Goal: Transaction & Acquisition: Purchase product/service

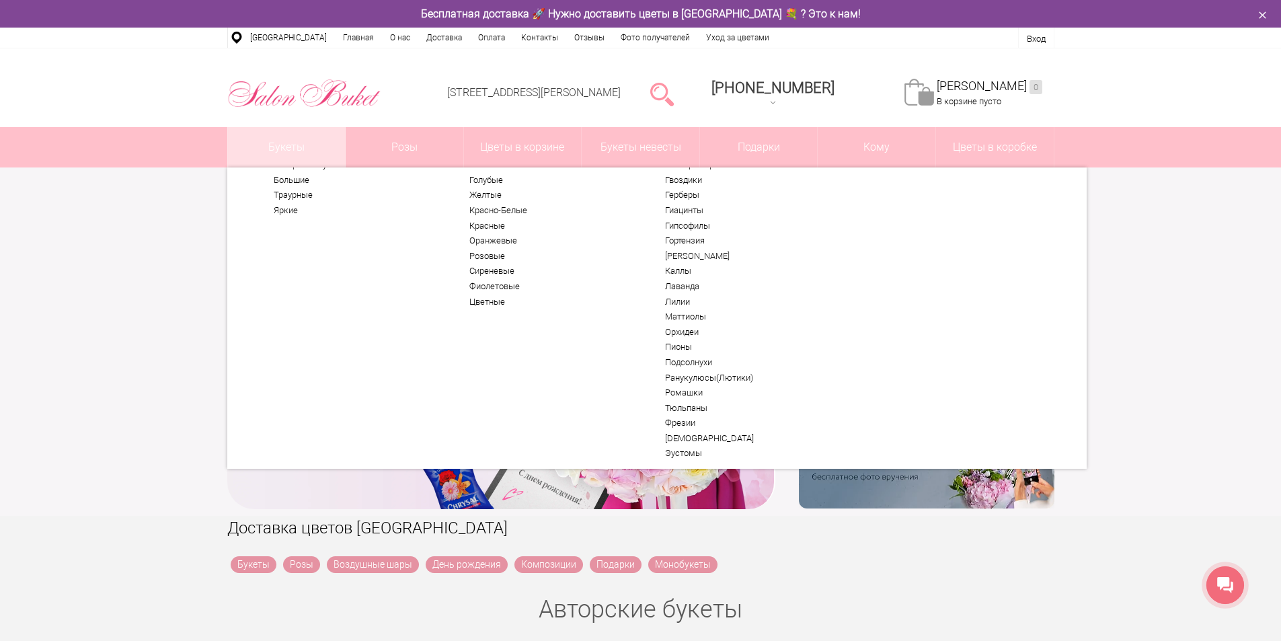
scroll to position [67, 0]
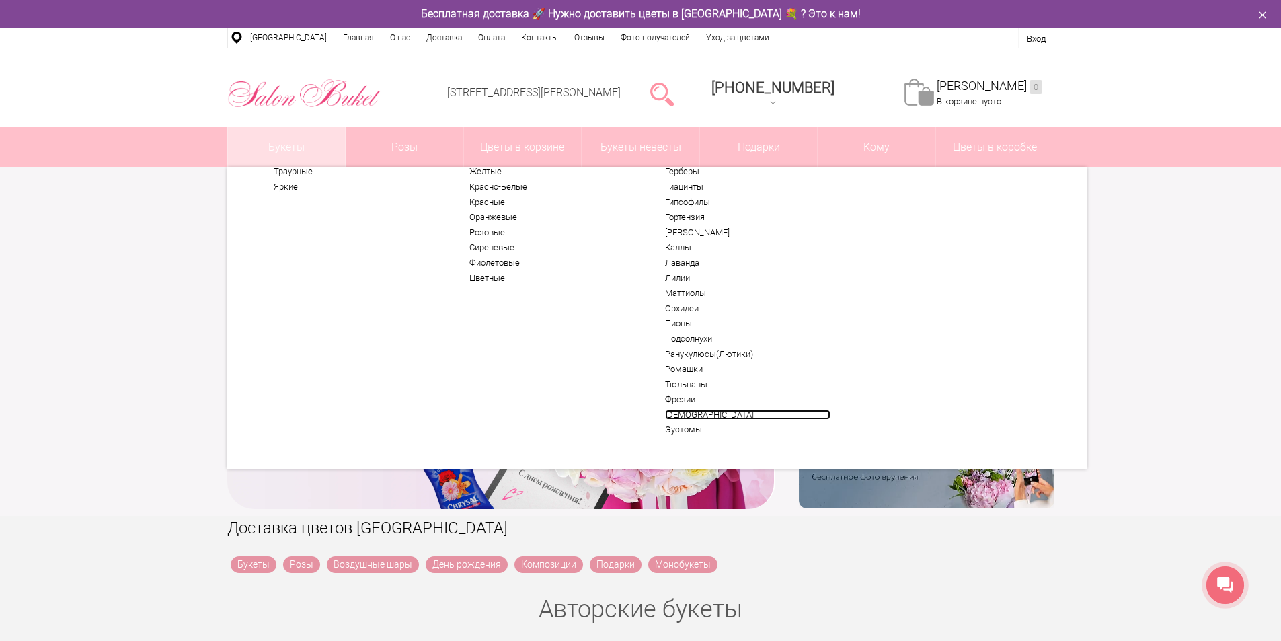
click at [699, 417] on link "[DEMOGRAPHIC_DATA]" at bounding box center [747, 414] width 165 height 11
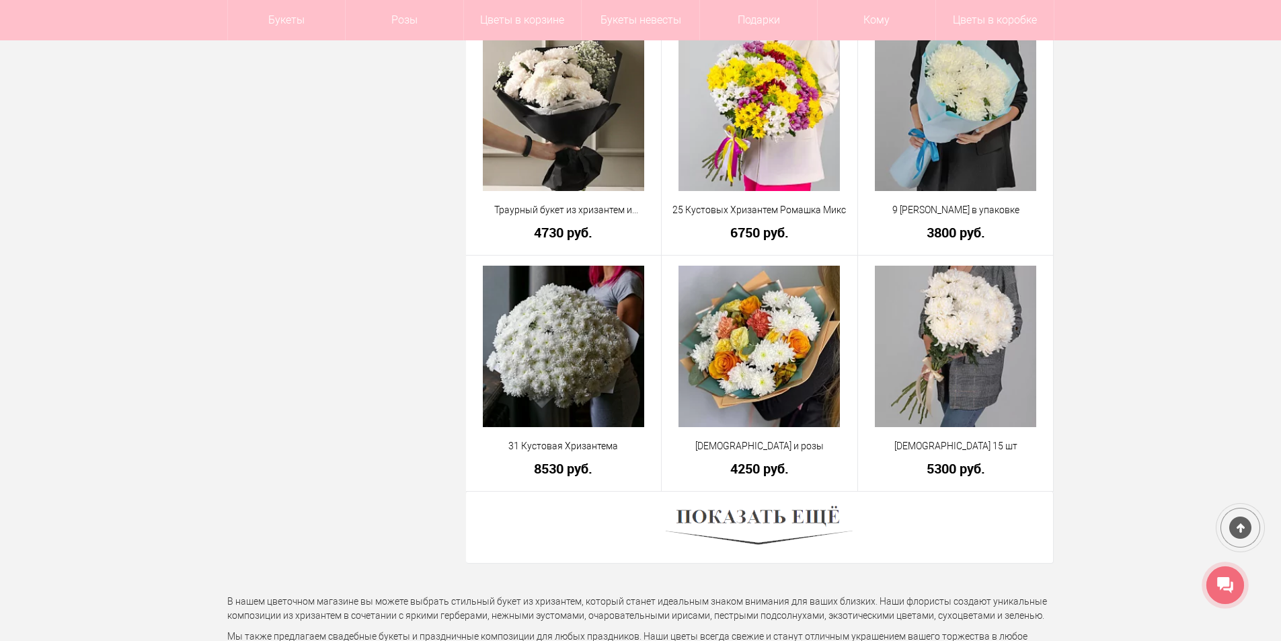
scroll to position [3564, 0]
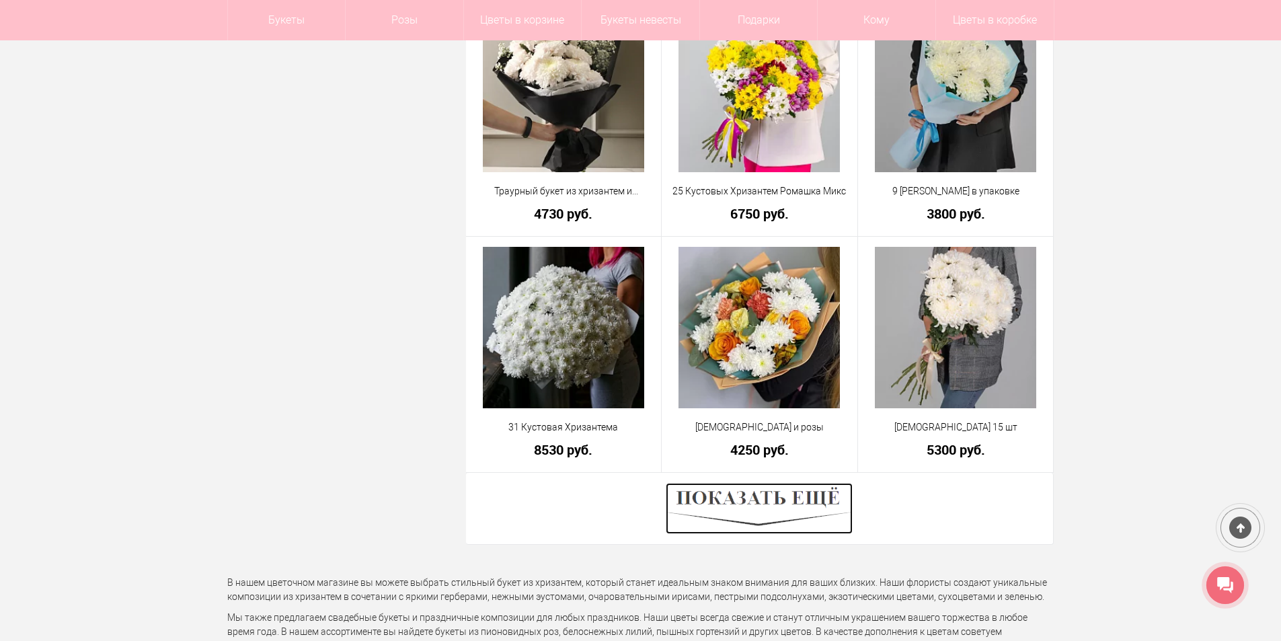
click at [786, 505] on img at bounding box center [759, 508] width 187 height 51
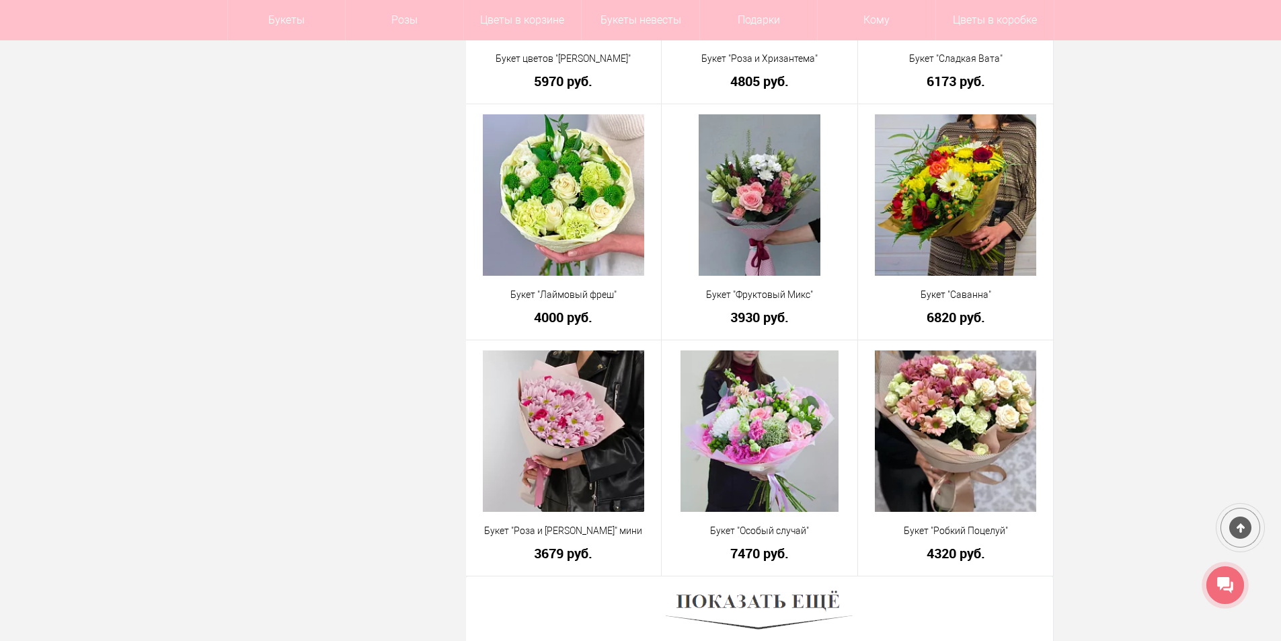
scroll to position [7262, 0]
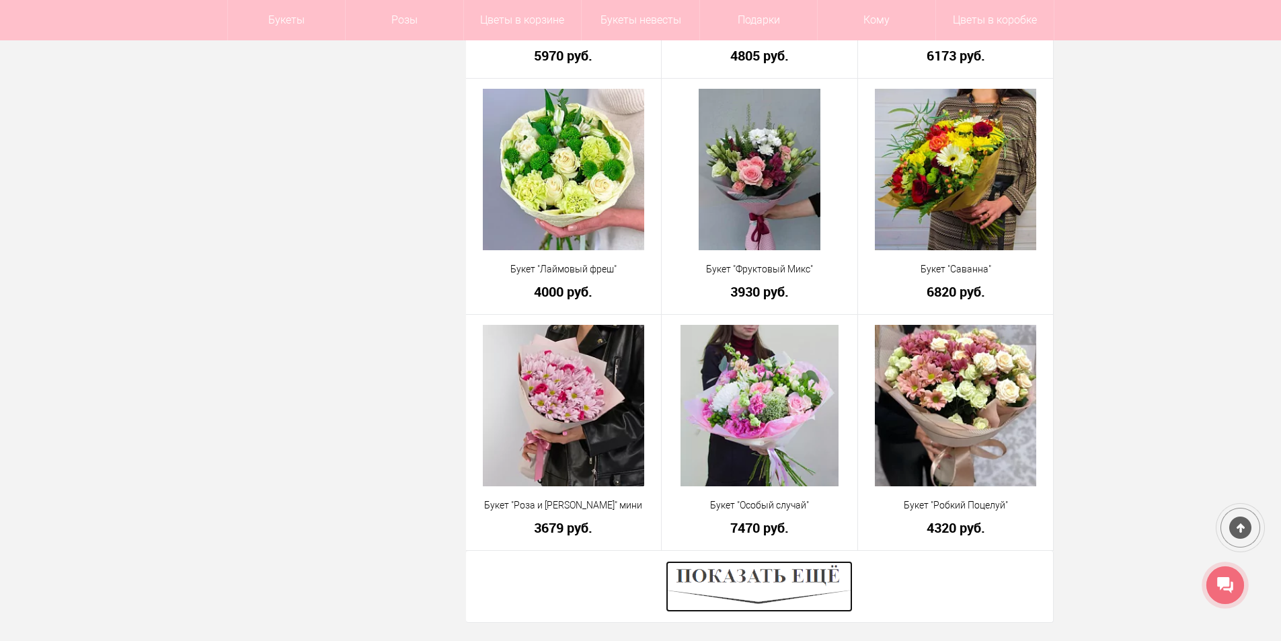
click at [752, 582] on img at bounding box center [759, 586] width 187 height 51
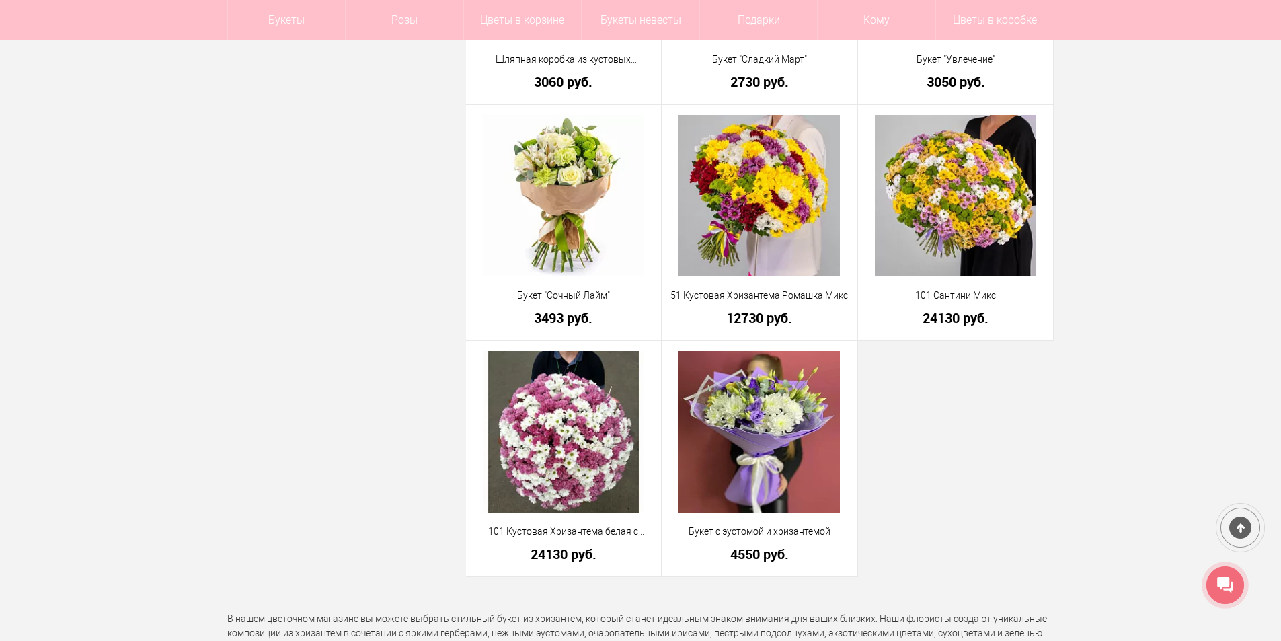
scroll to position [8203, 0]
